Goal: Task Accomplishment & Management: Use online tool/utility

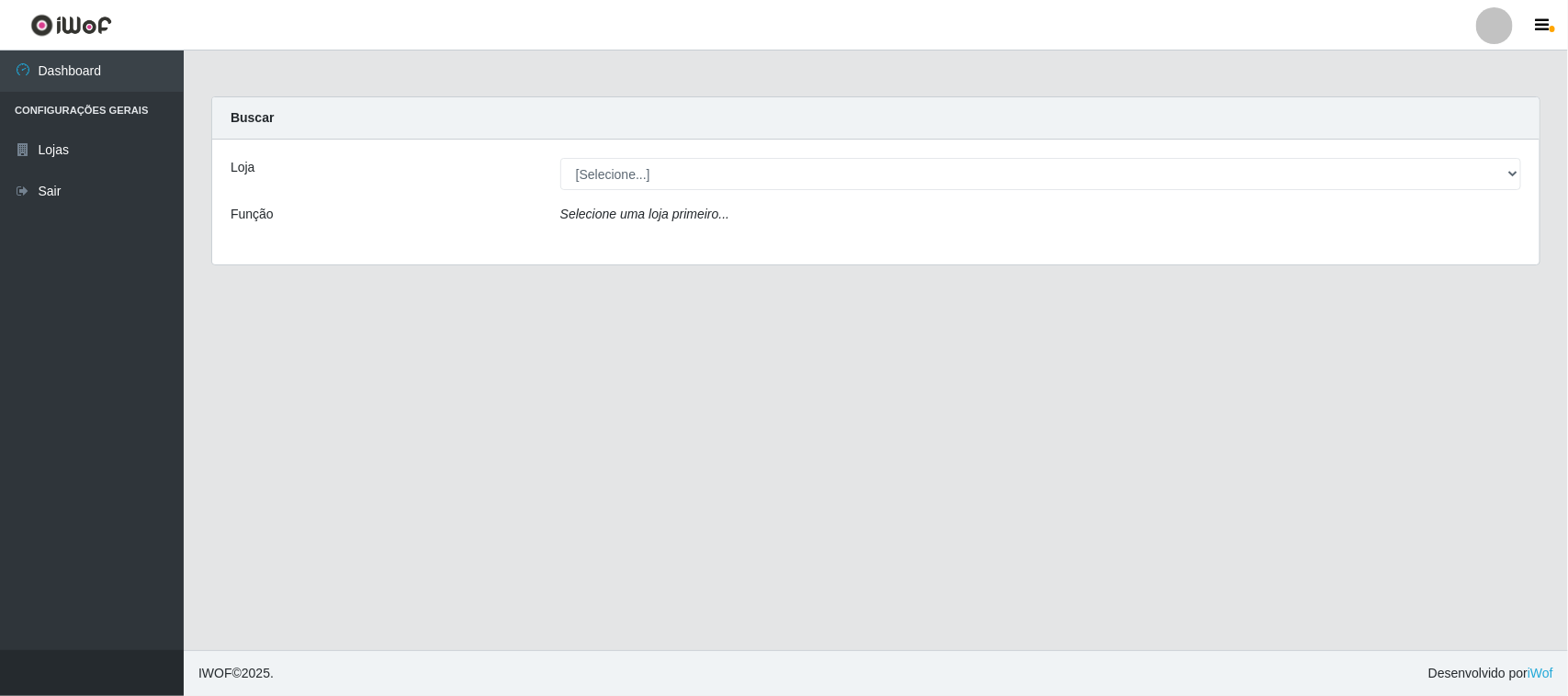
select select "515"
click at [561, 158] on select "[Selecione...] Hiper Queiroz - [GEOGRAPHIC_DATA]" at bounding box center [1041, 174] width 961 height 32
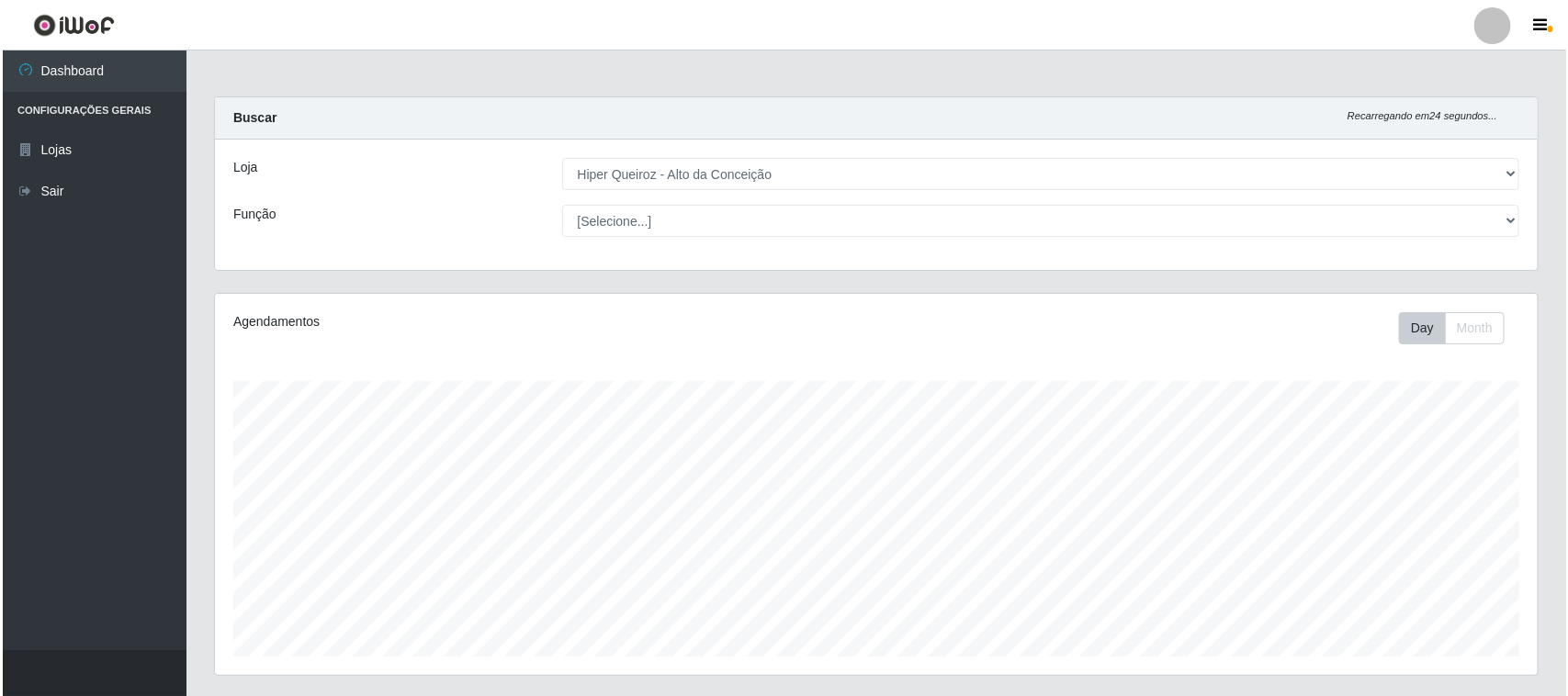
scroll to position [280, 0]
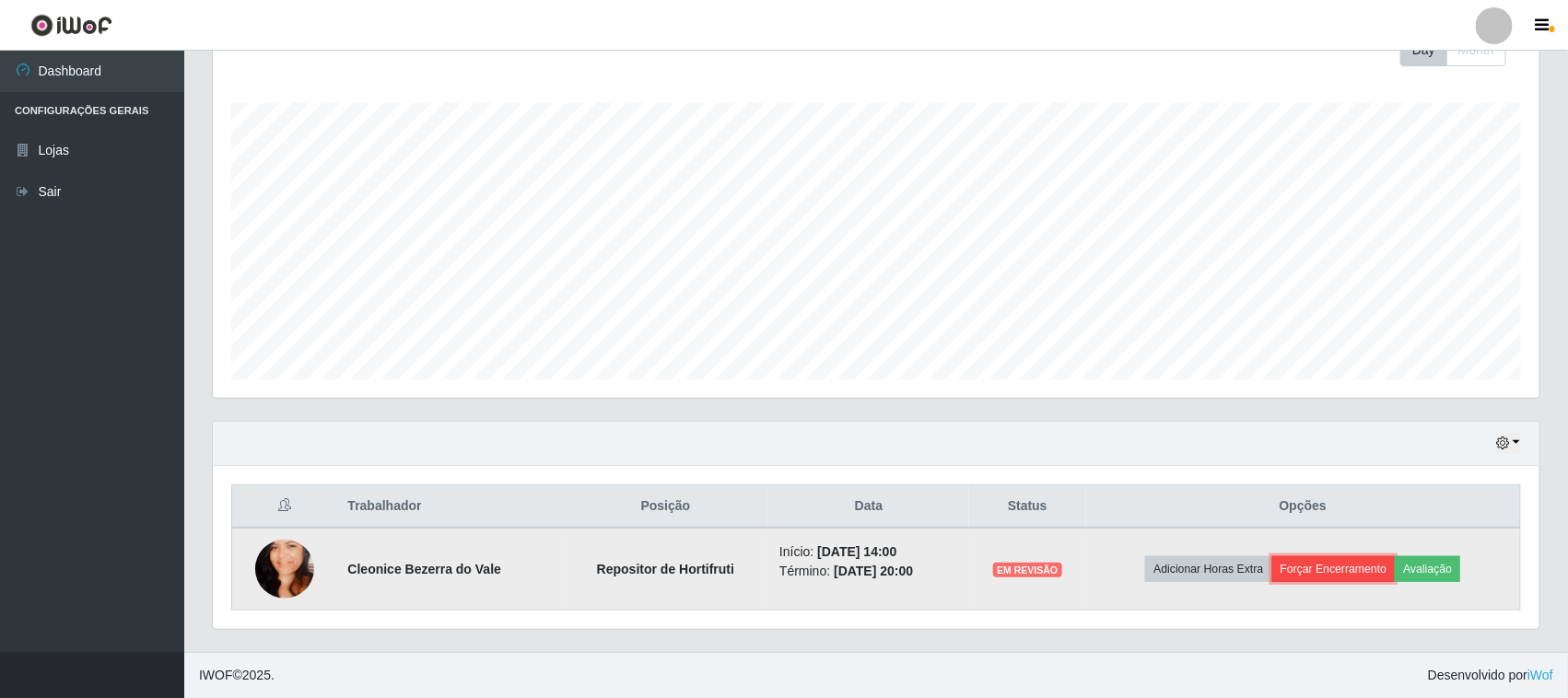
click at [1361, 577] on button "Forçar Encerramento" at bounding box center [1333, 569] width 124 height 26
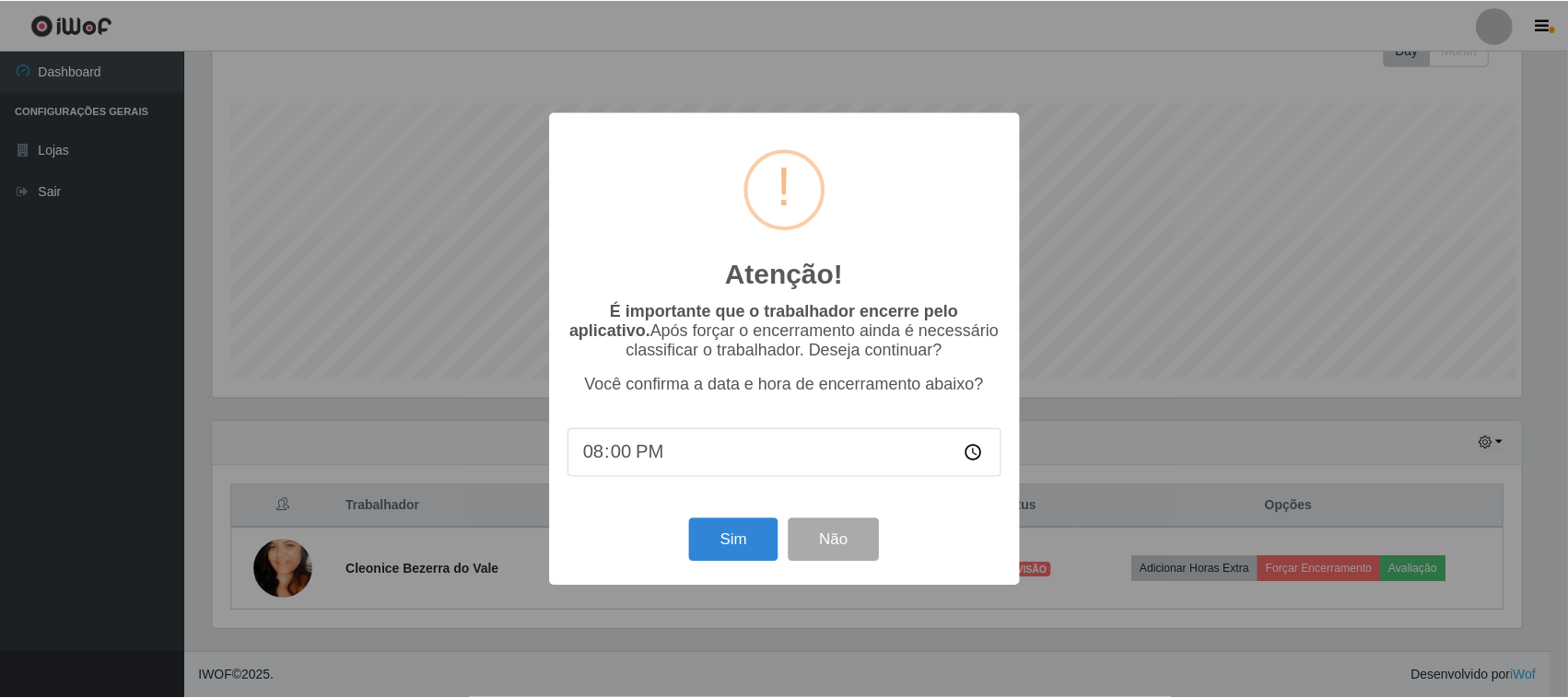
scroll to position [383, 1314]
type input "09:00"
click at [594, 454] on input "time" at bounding box center [786, 452] width 435 height 49
click at [851, 541] on button "Não" at bounding box center [835, 540] width 91 height 43
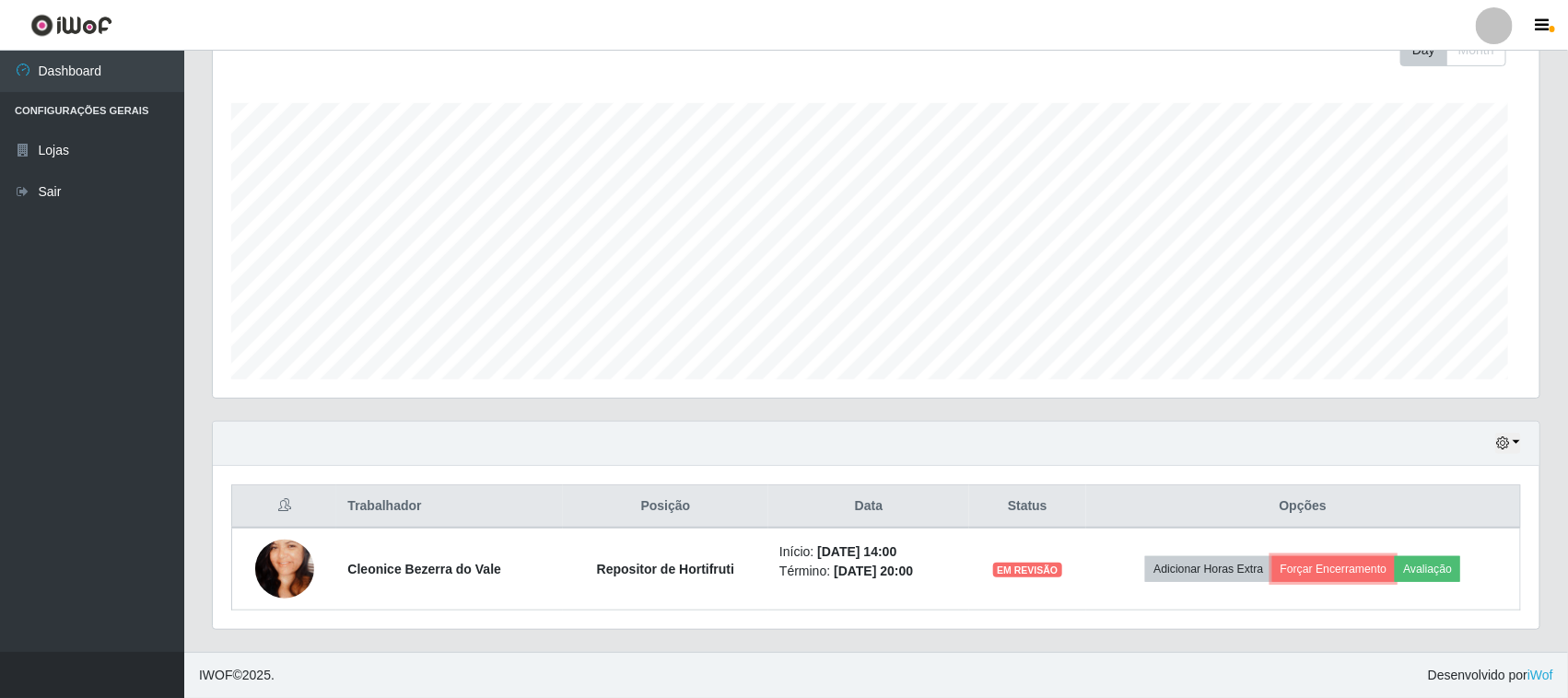
scroll to position [383, 1327]
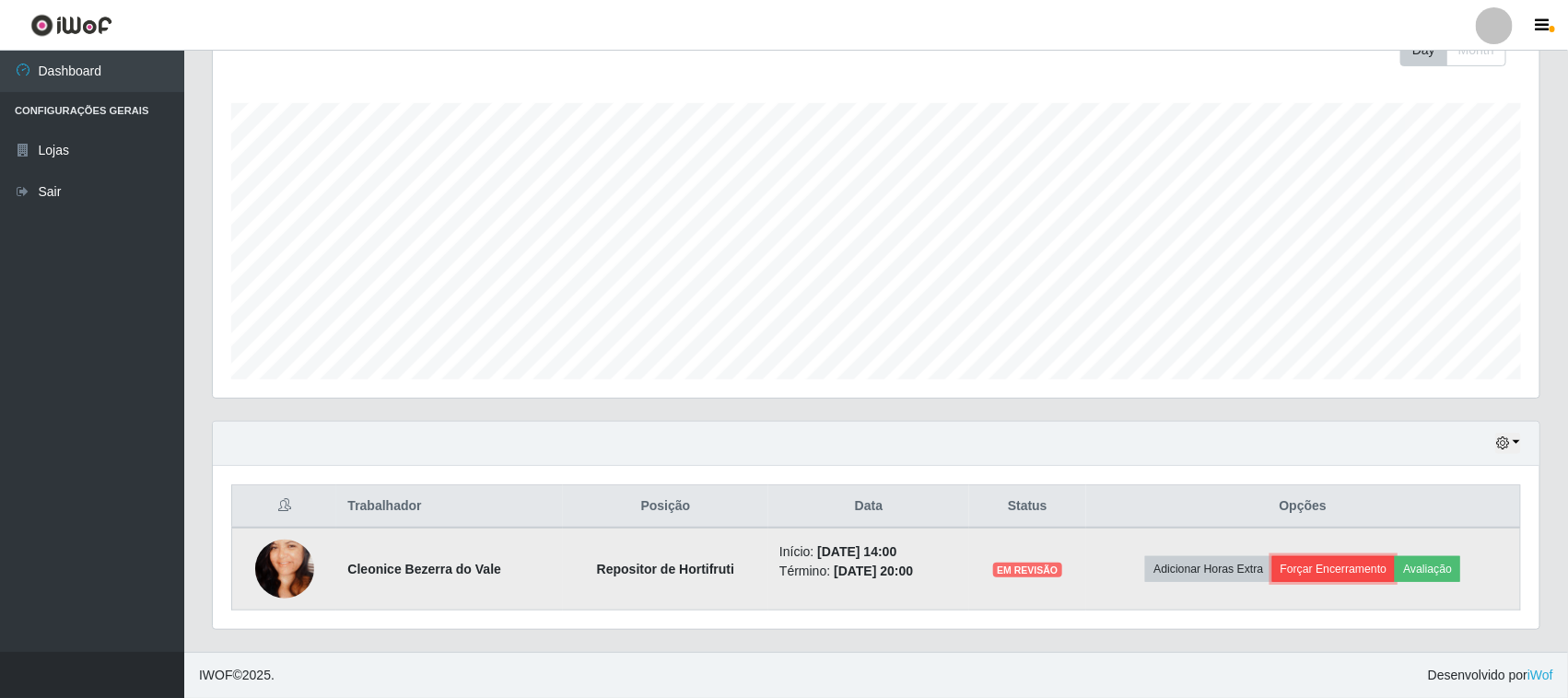
click at [1300, 573] on button "Forçar Encerramento" at bounding box center [1333, 569] width 124 height 26
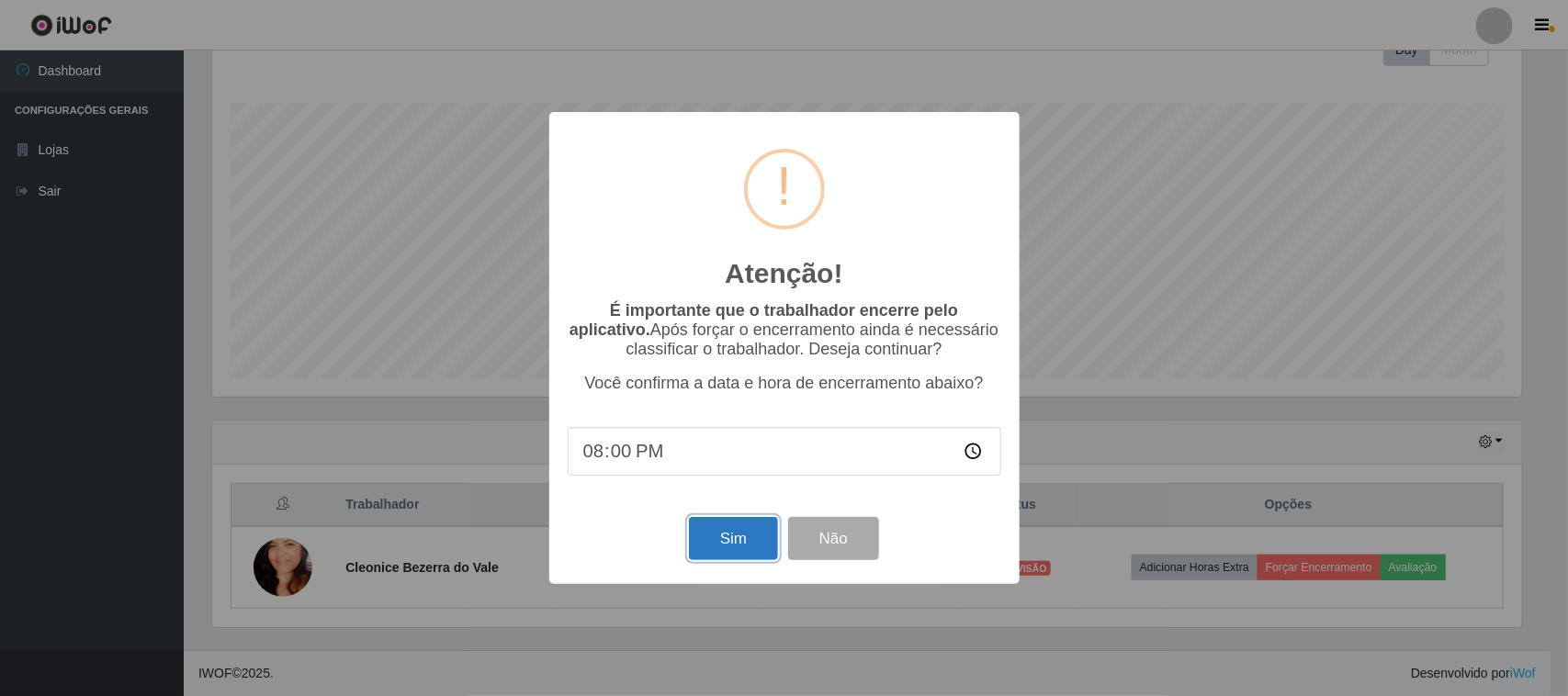
click at [740, 556] on button "Sim" at bounding box center [732, 538] width 89 height 43
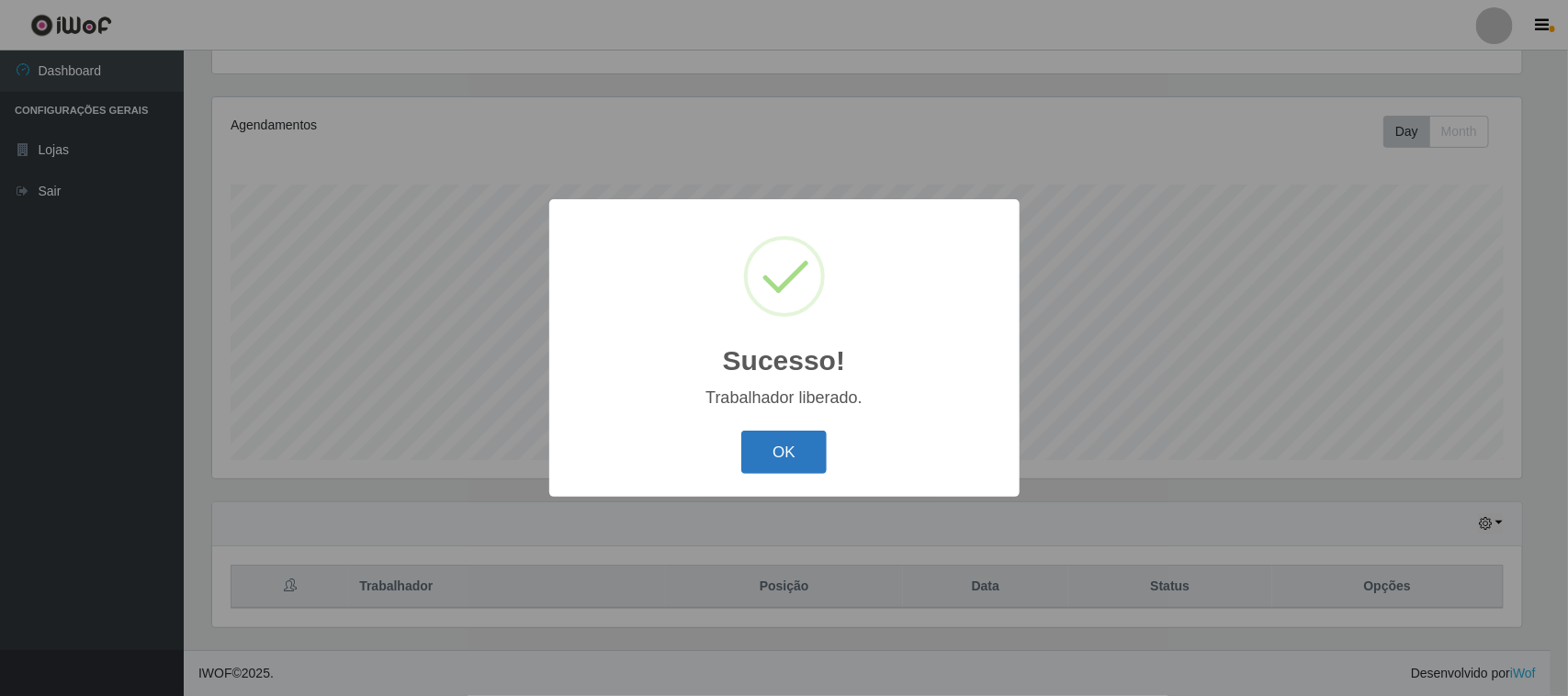
click at [756, 447] on button "OK" at bounding box center [783, 452] width 85 height 43
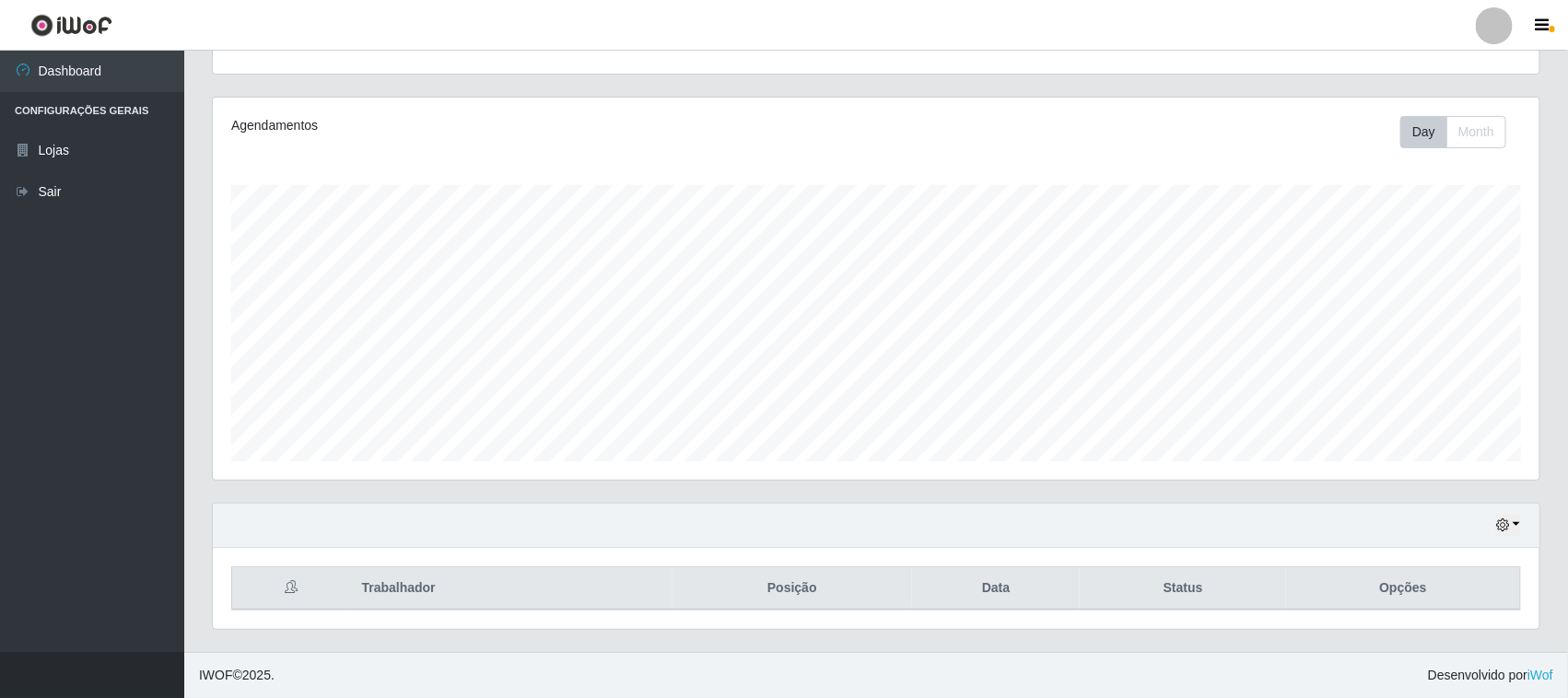
scroll to position [0, 0]
